Goal: Transaction & Acquisition: Purchase product/service

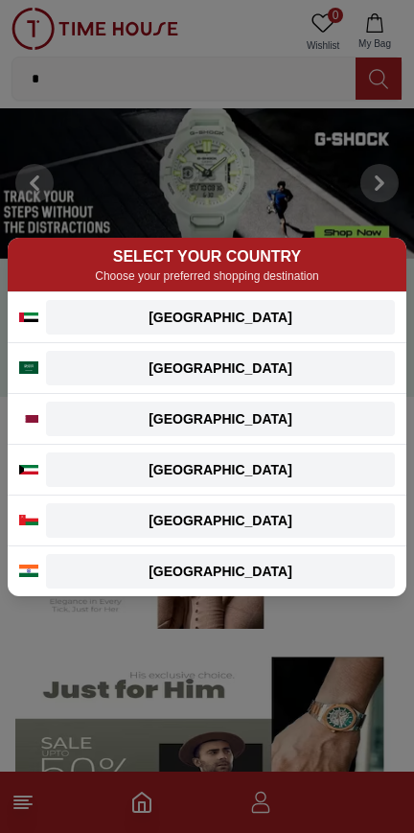
click at [82, 309] on div "[GEOGRAPHIC_DATA]" at bounding box center [220, 317] width 326 height 19
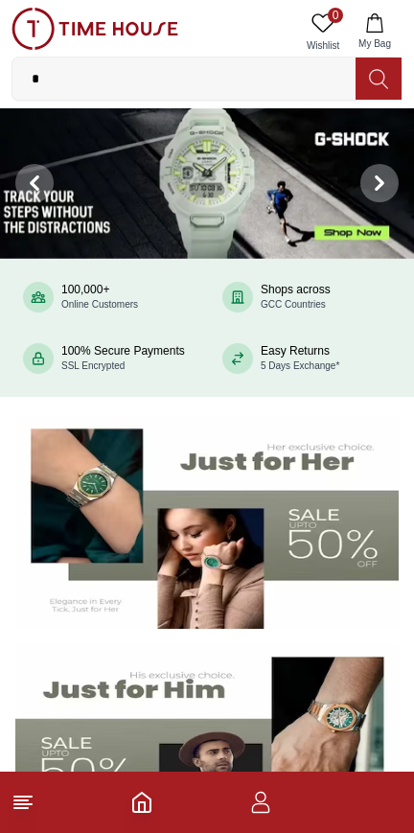
click at [76, 82] on input "*" at bounding box center [183, 78] width 343 height 38
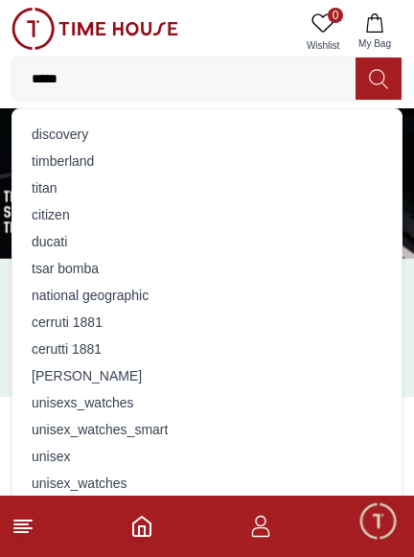
type input "******"
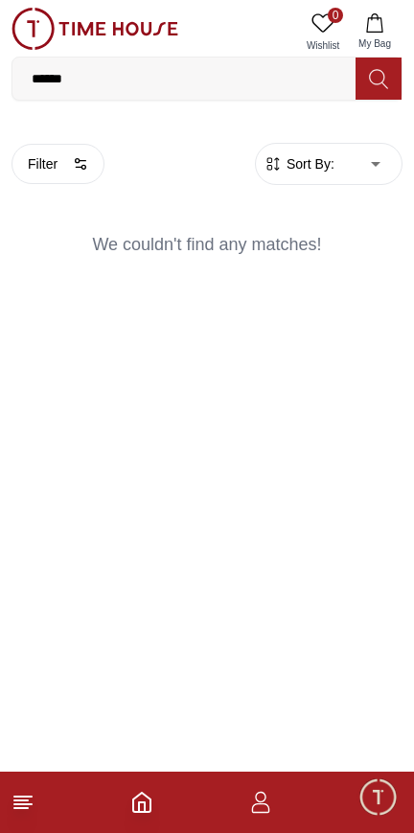
click at [289, 92] on input "******" at bounding box center [183, 78] width 343 height 38
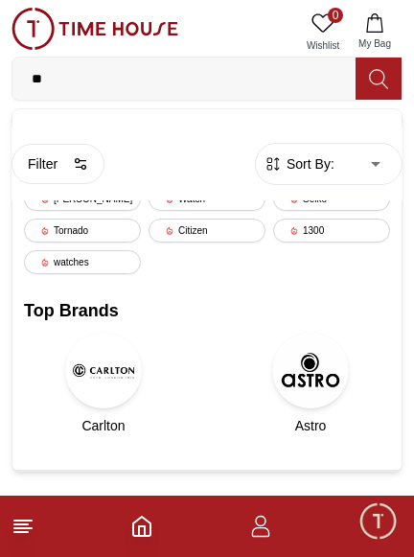
type input "*"
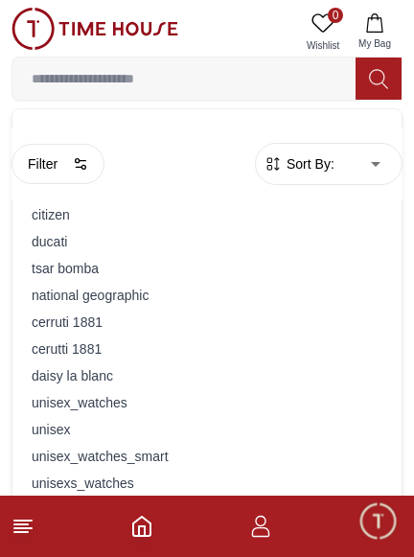
click at [70, 171] on button "Filter" at bounding box center [57, 164] width 93 height 40
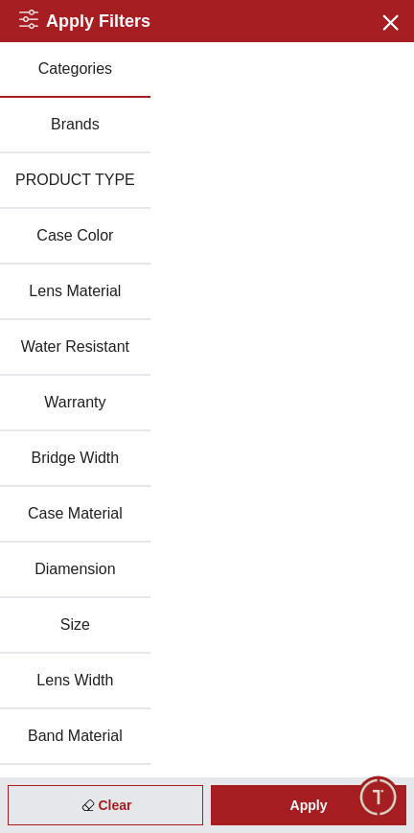
click at [109, 119] on button "Brands" at bounding box center [75, 126] width 150 height 56
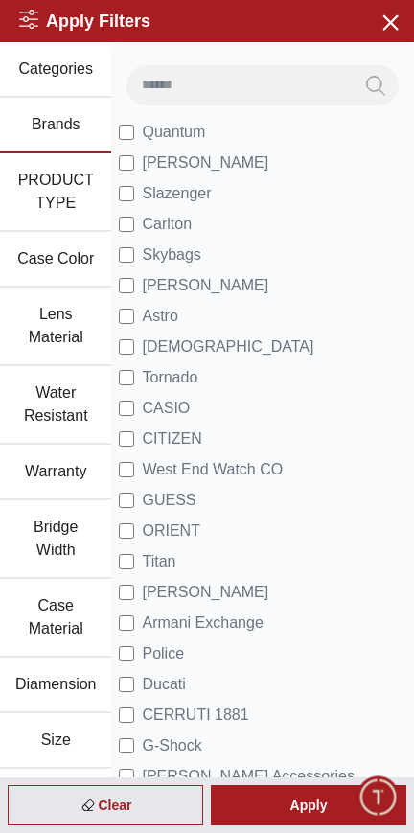
click at [274, 86] on input at bounding box center [239, 84] width 226 height 38
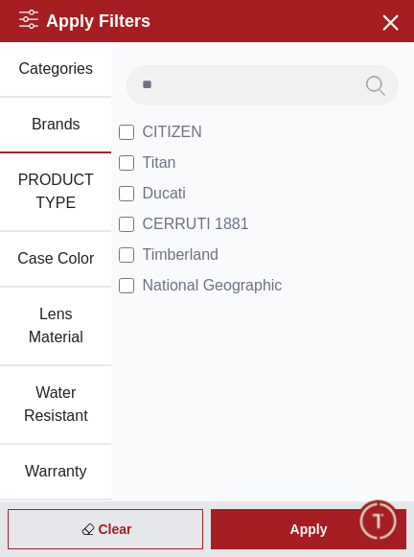
type input "*"
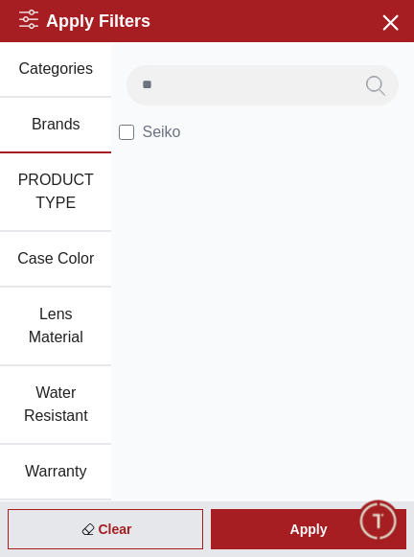
type input "**"
click at [327, 126] on li "Seiko" at bounding box center [262, 132] width 287 height 31
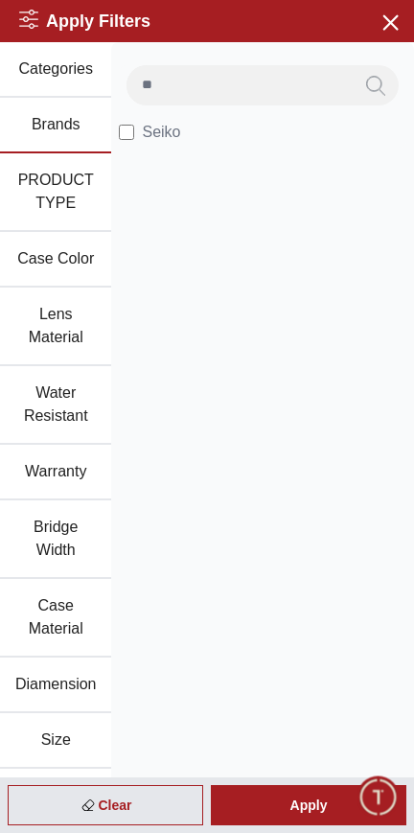
click at [149, 127] on span "Seiko" at bounding box center [161, 132] width 38 height 23
click at [368, 797] on span "Minimize live chat window" at bounding box center [378, 796] width 56 height 56
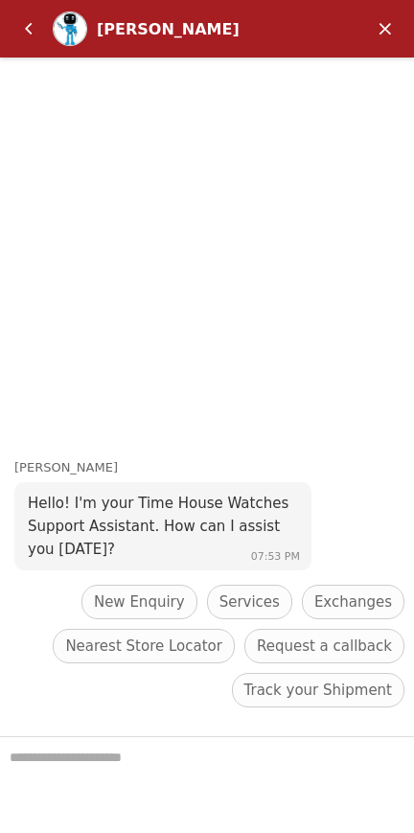
click at [404, 17] on header "[PERSON_NAME]" at bounding box center [207, 28] width 414 height 57
click at [392, 28] on em "Minimize" at bounding box center [385, 29] width 38 height 38
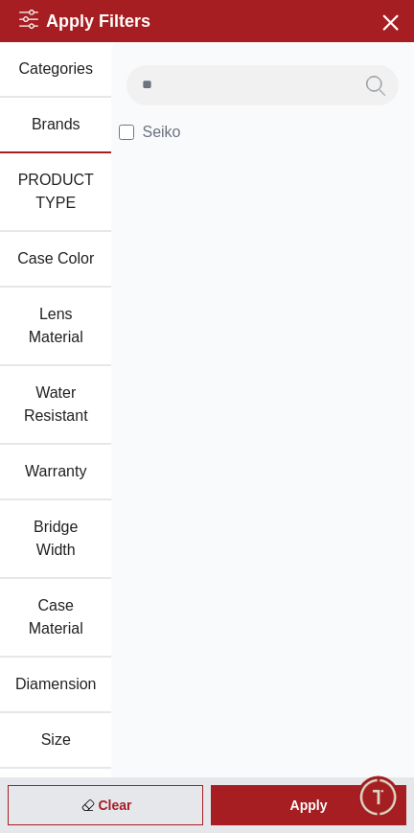
click at [349, 798] on div "Apply" at bounding box center [308, 805] width 195 height 40
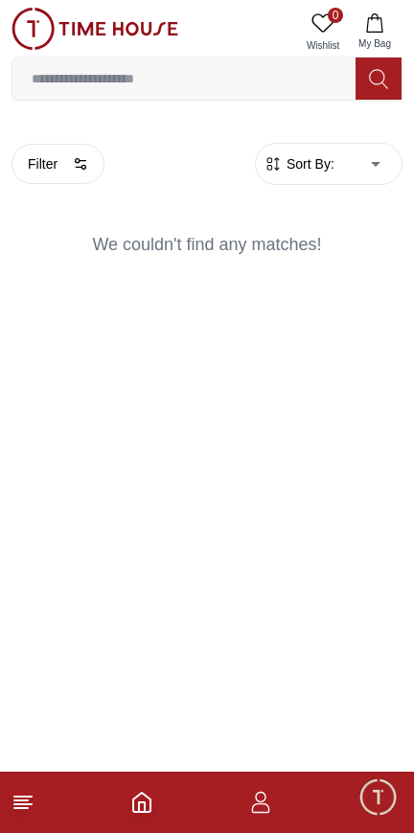
click at [325, 77] on input at bounding box center [183, 78] width 343 height 38
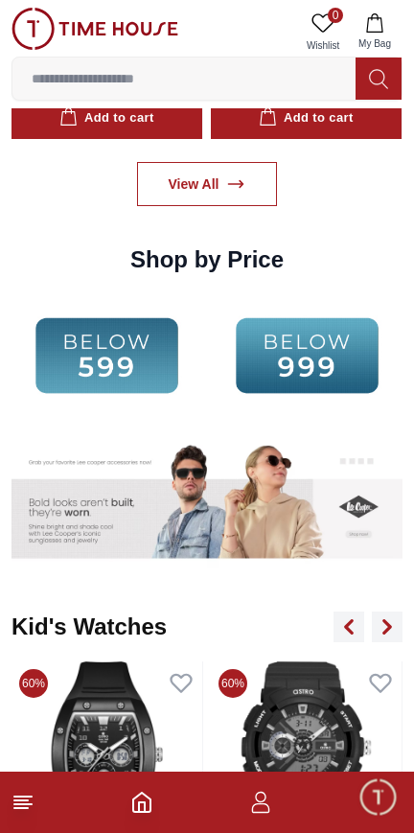
scroll to position [2827, 0]
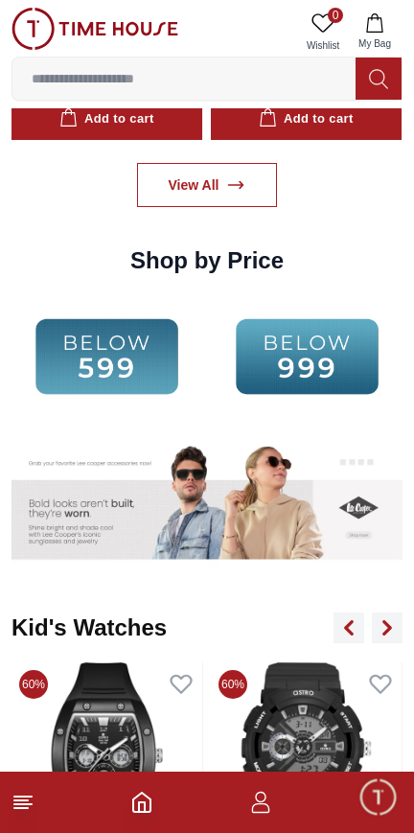
click at [320, 354] on img at bounding box center [307, 356] width 191 height 123
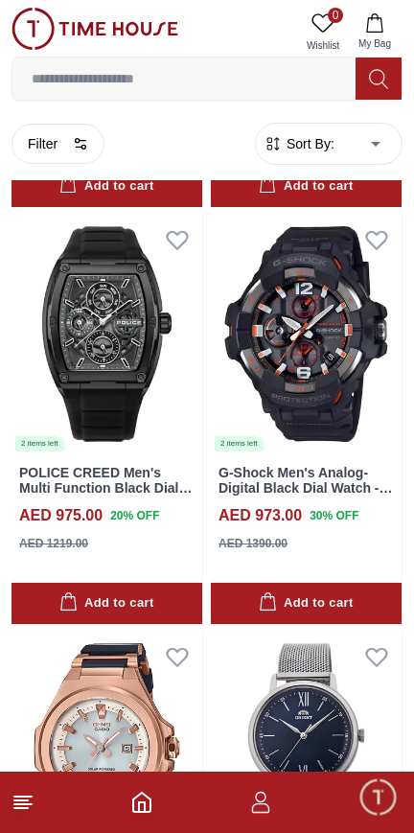
scroll to position [2096, 0]
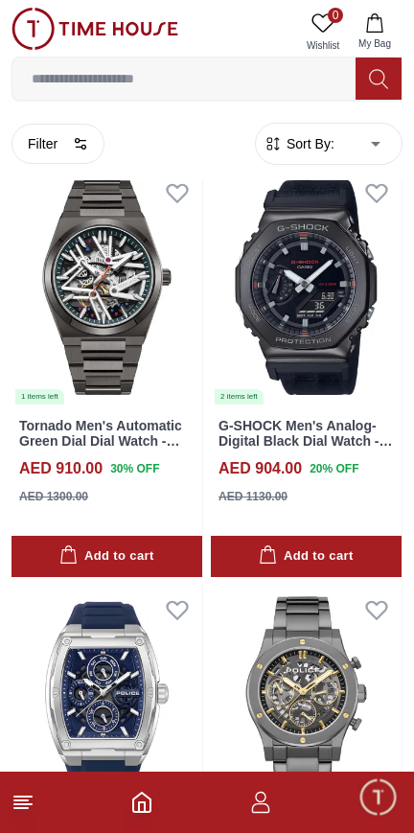
scroll to position [5674, 0]
